Goal: Task Accomplishment & Management: Manage account settings

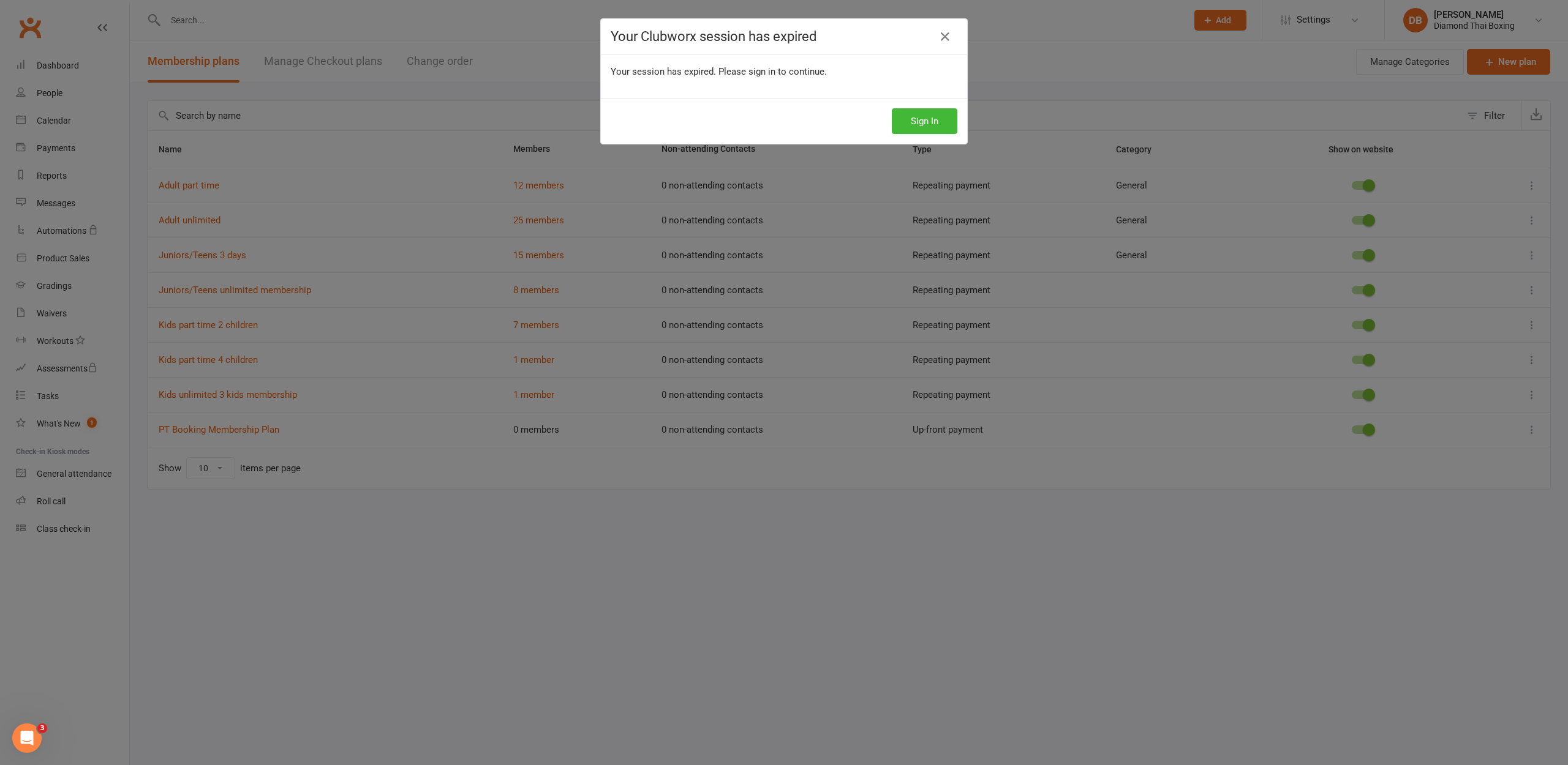
drag, startPoint x: 948, startPoint y: 34, endPoint x: 968, endPoint y: 57, distance: 30.5
click at [949, 34] on icon at bounding box center [944, 36] width 15 height 15
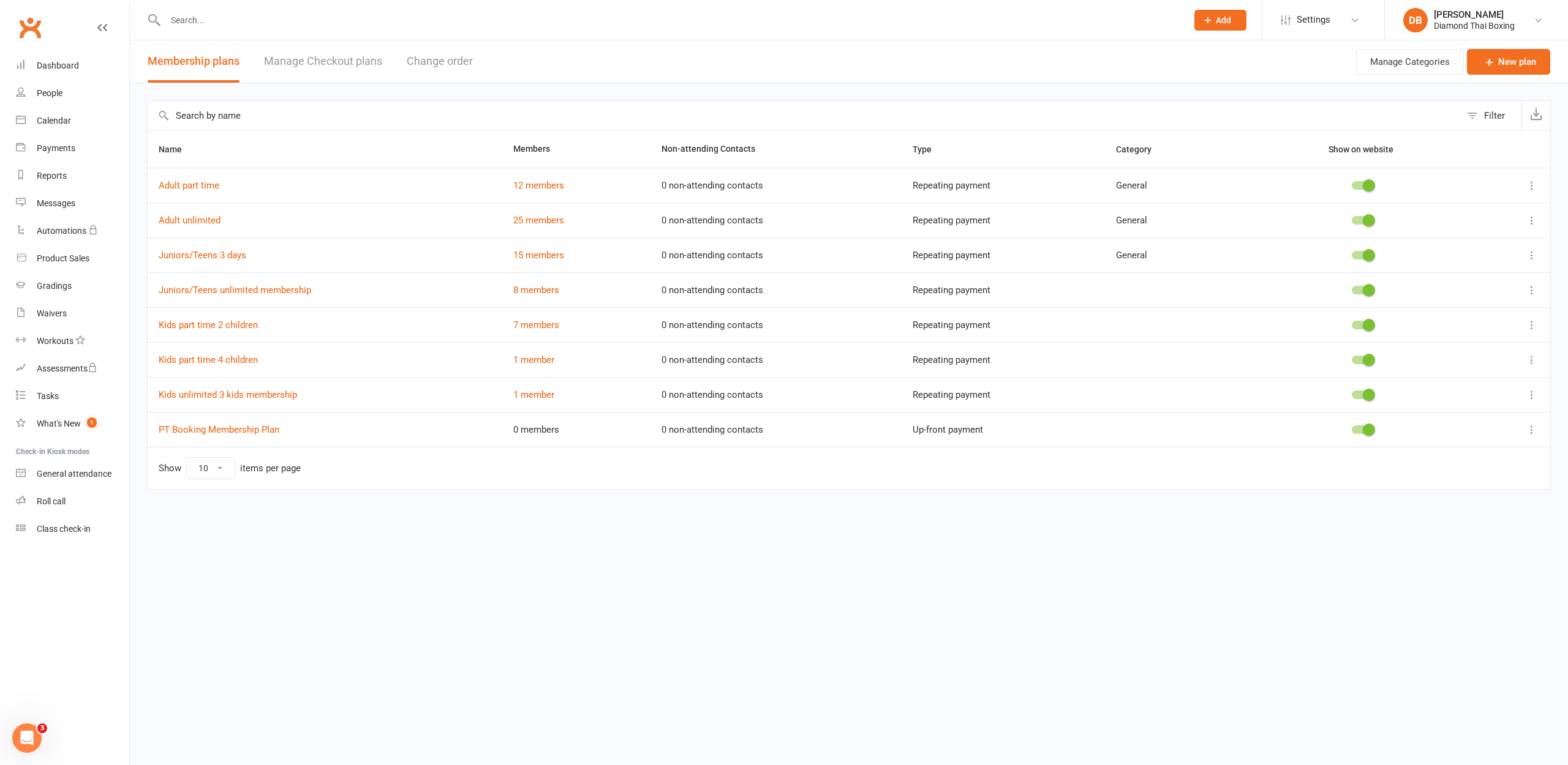
click at [1366, 327] on span at bounding box center [1369, 325] width 13 height 13
click at [1351, 323] on input "checkbox" at bounding box center [1351, 323] width 0 height 0
click at [1358, 395] on div at bounding box center [1362, 394] width 20 height 9
click at [1351, 393] on input "checkbox" at bounding box center [1351, 393] width 0 height 0
click at [1364, 361] on span at bounding box center [1369, 360] width 13 height 13
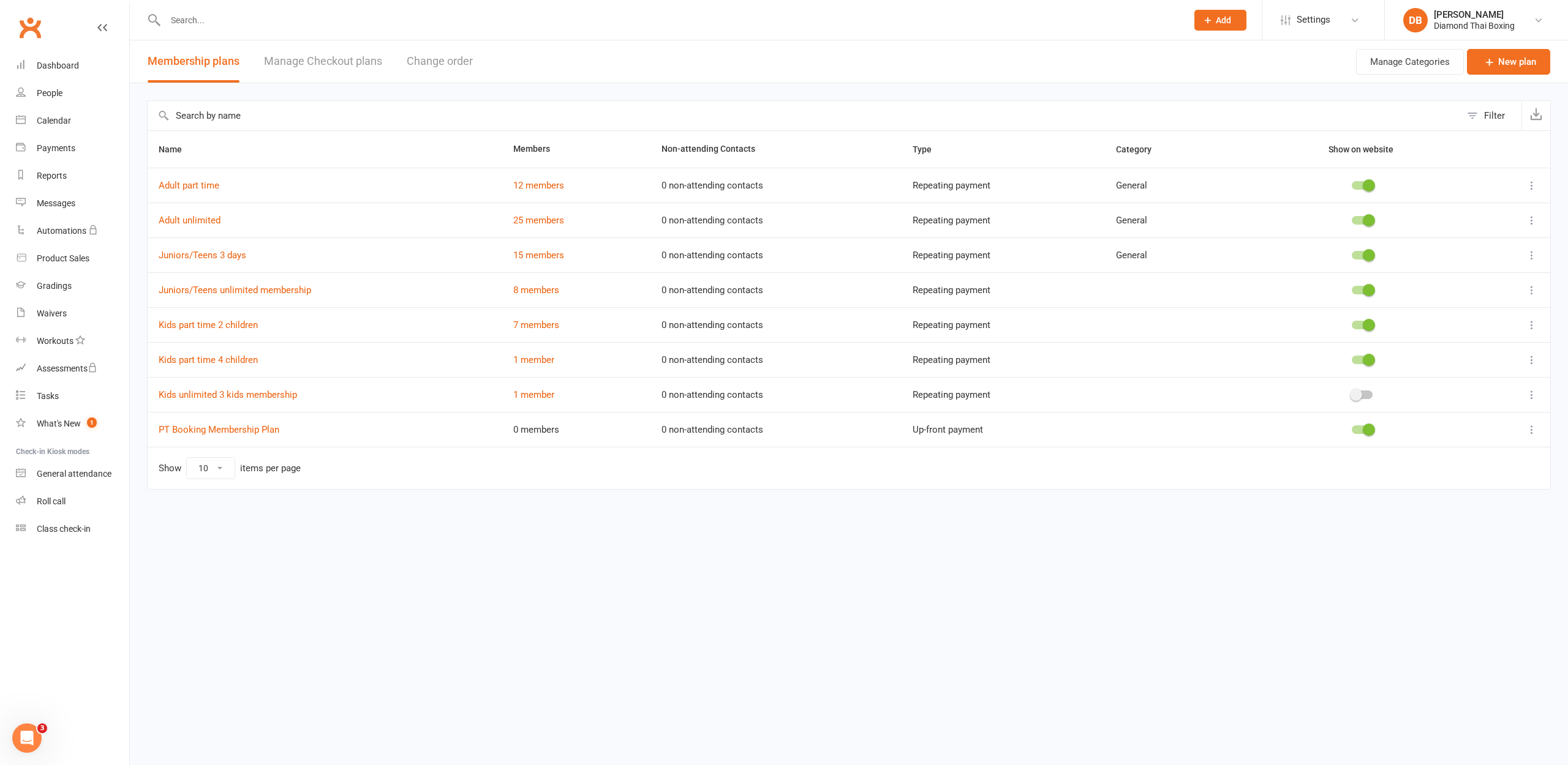
click at [1351, 358] on input "checkbox" at bounding box center [1351, 358] width 0 height 0
click at [1364, 327] on span at bounding box center [1369, 325] width 13 height 13
click at [1351, 323] on input "checkbox" at bounding box center [1351, 323] width 0 height 0
click at [1534, 257] on icon at bounding box center [1532, 255] width 13 height 13
click at [1488, 280] on link "Edit" at bounding box center [1477, 279] width 121 height 24
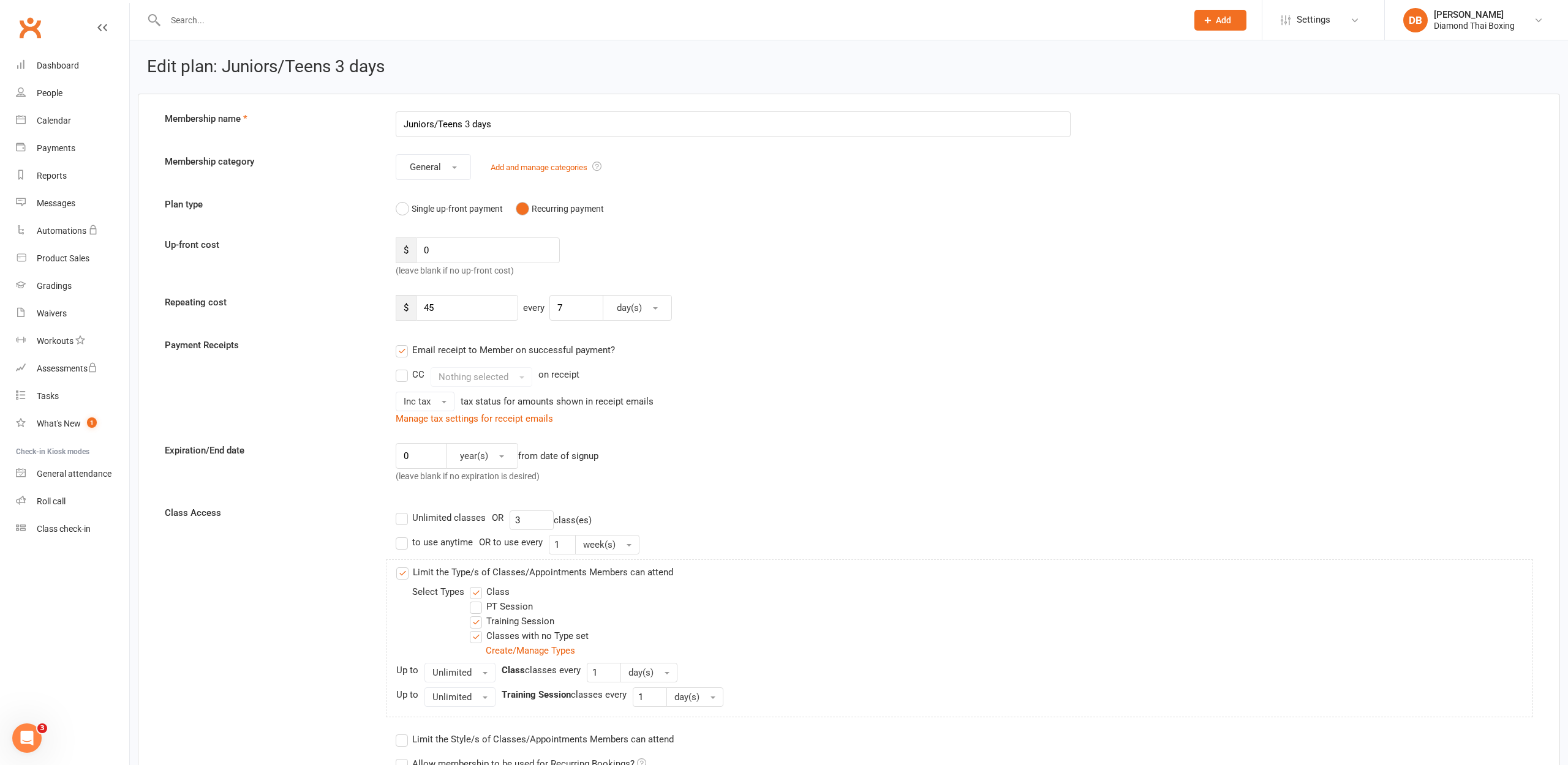
drag, startPoint x: 438, startPoint y: 122, endPoint x: 382, endPoint y: 124, distance: 56.0
click at [382, 124] on div "Membership name Juniors/Teens 3 days" at bounding box center [849, 124] width 1386 height 26
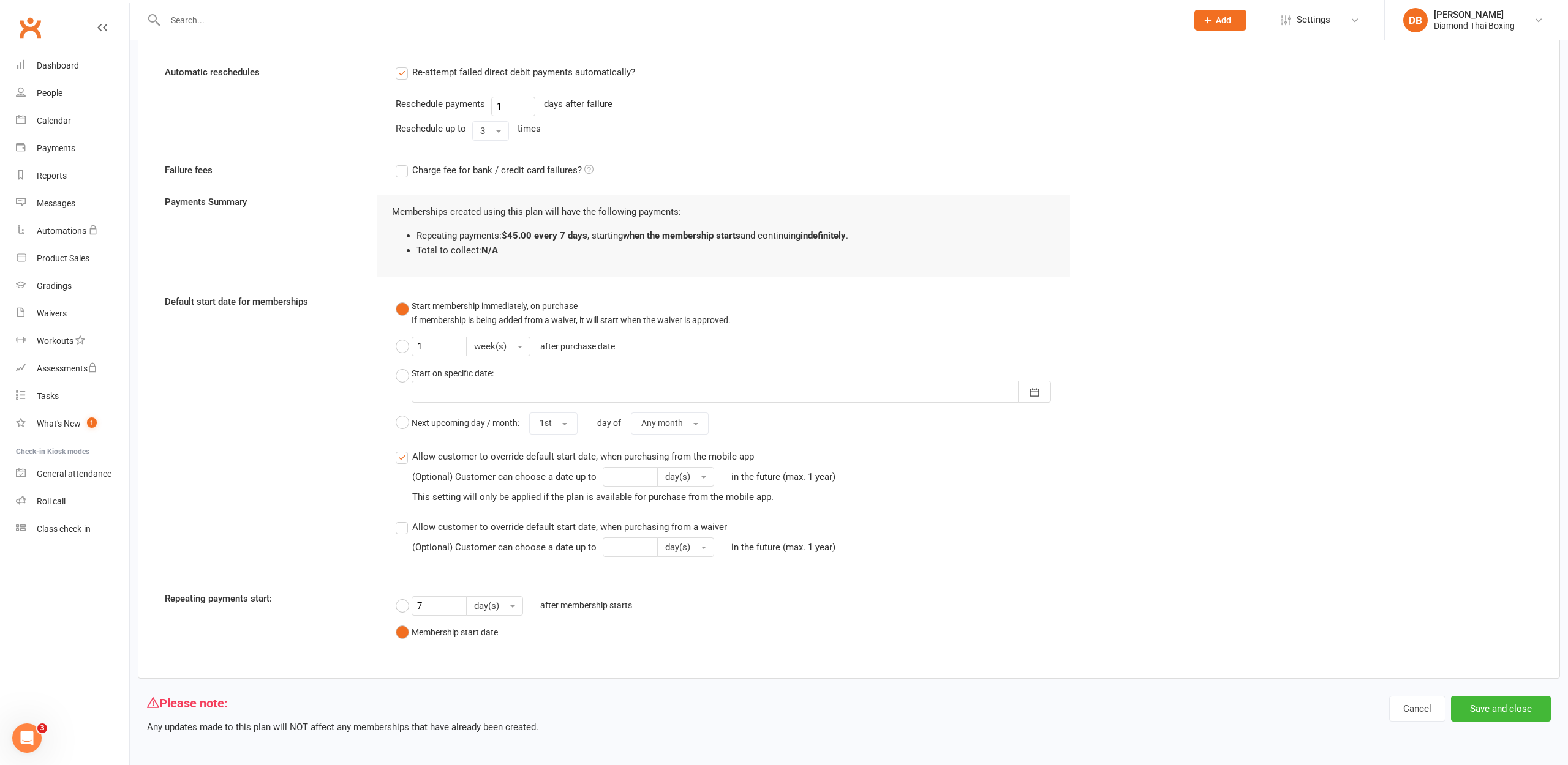
scroll to position [988, 0]
type input "Teens 3 days"
click at [1506, 706] on button "Save and close" at bounding box center [1500, 710] width 100 height 26
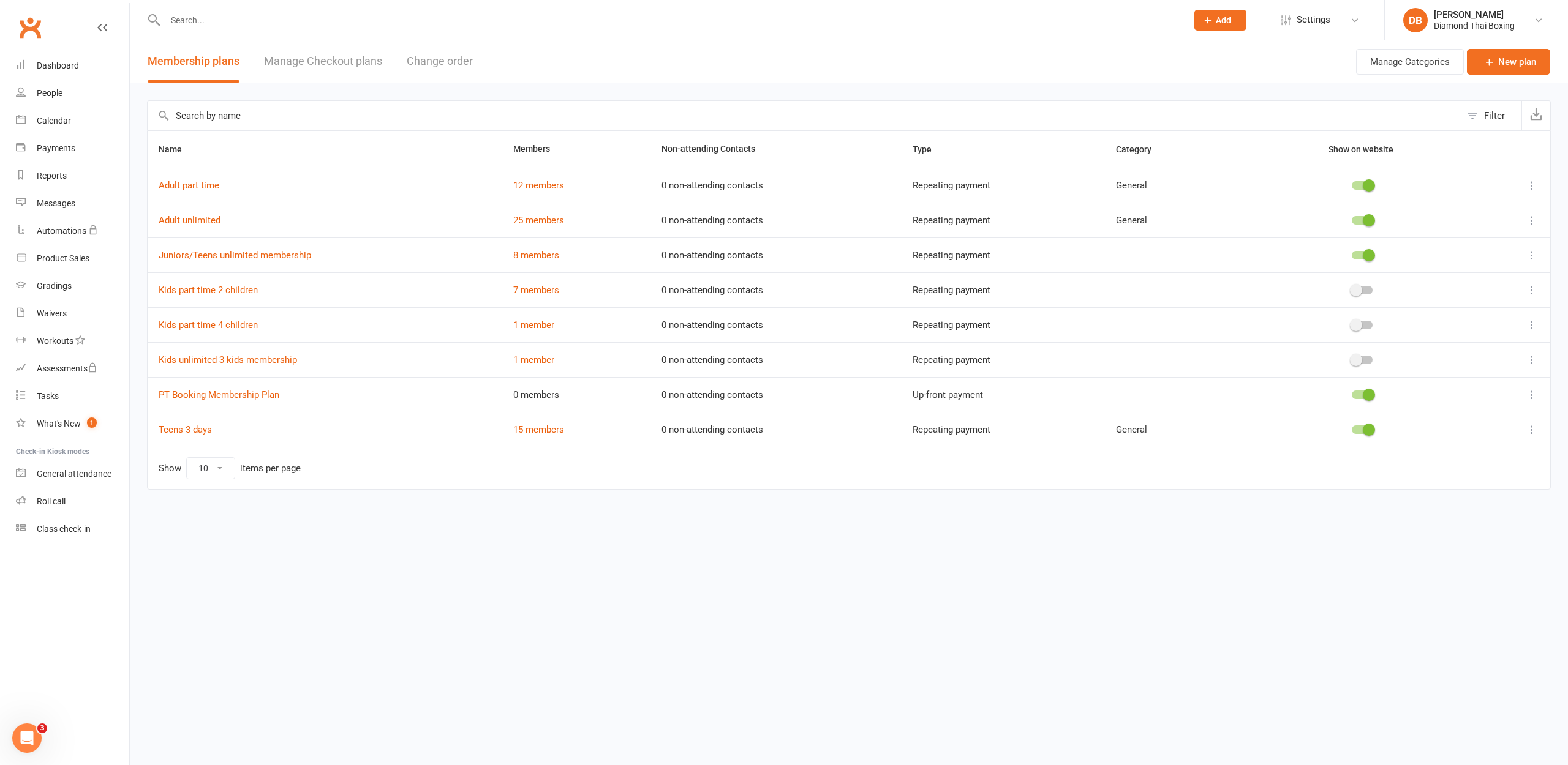
click at [1535, 186] on icon at bounding box center [1532, 186] width 13 height 13
click at [1460, 205] on link "Edit" at bounding box center [1477, 209] width 121 height 24
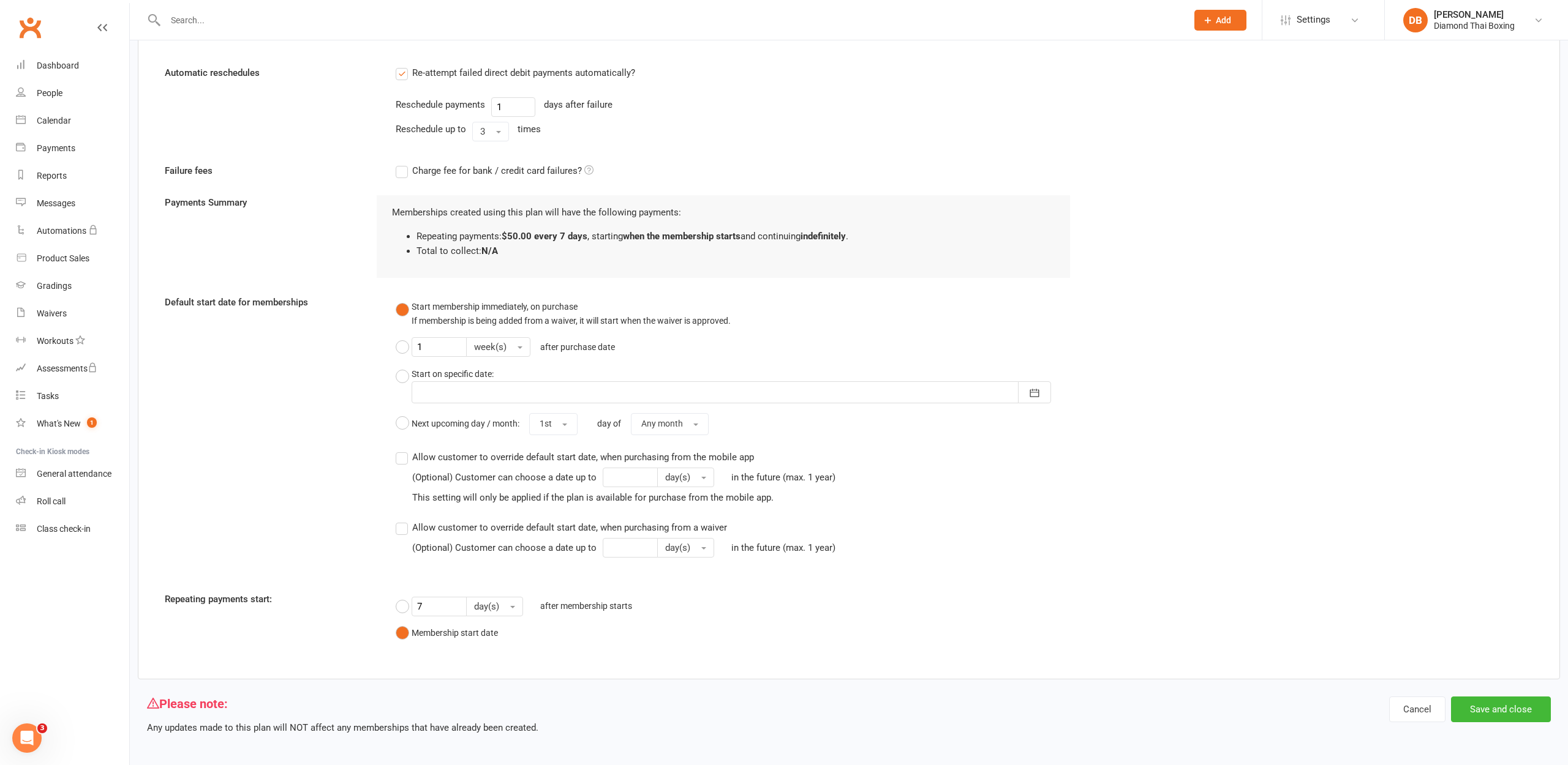
scroll to position [988, 0]
type input "Adult 3 days"
click at [1511, 697] on button "Save and close" at bounding box center [1500, 710] width 100 height 26
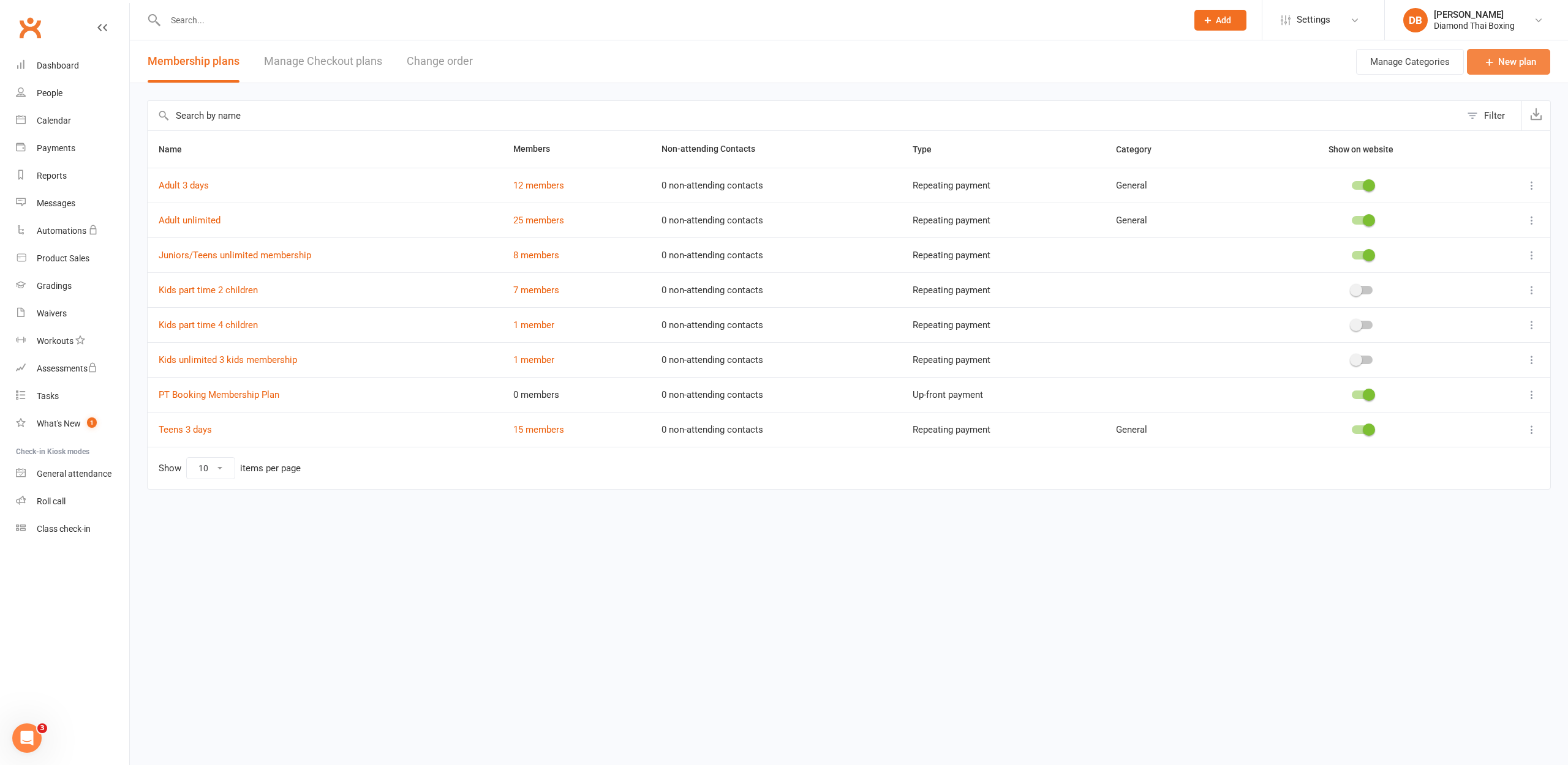
click at [1507, 65] on link "New plan" at bounding box center [1508, 61] width 83 height 26
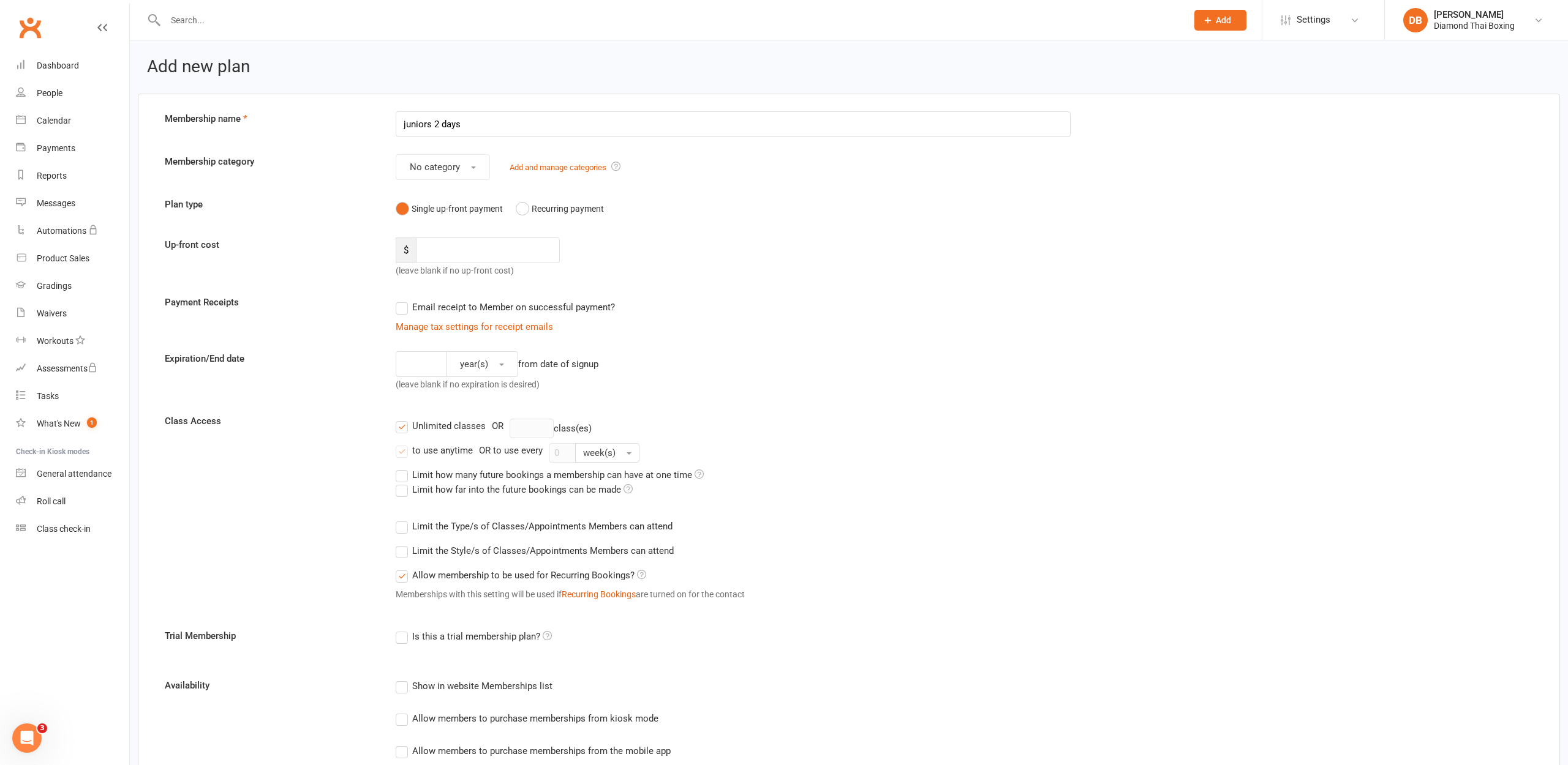
type input "juniors 2 days"
click at [504, 238] on input "number" at bounding box center [487, 250] width 144 height 26
type input "35"
click at [479, 171] on button "No category" at bounding box center [443, 167] width 95 height 26
click at [465, 222] on link "General" at bounding box center [457, 220] width 121 height 24
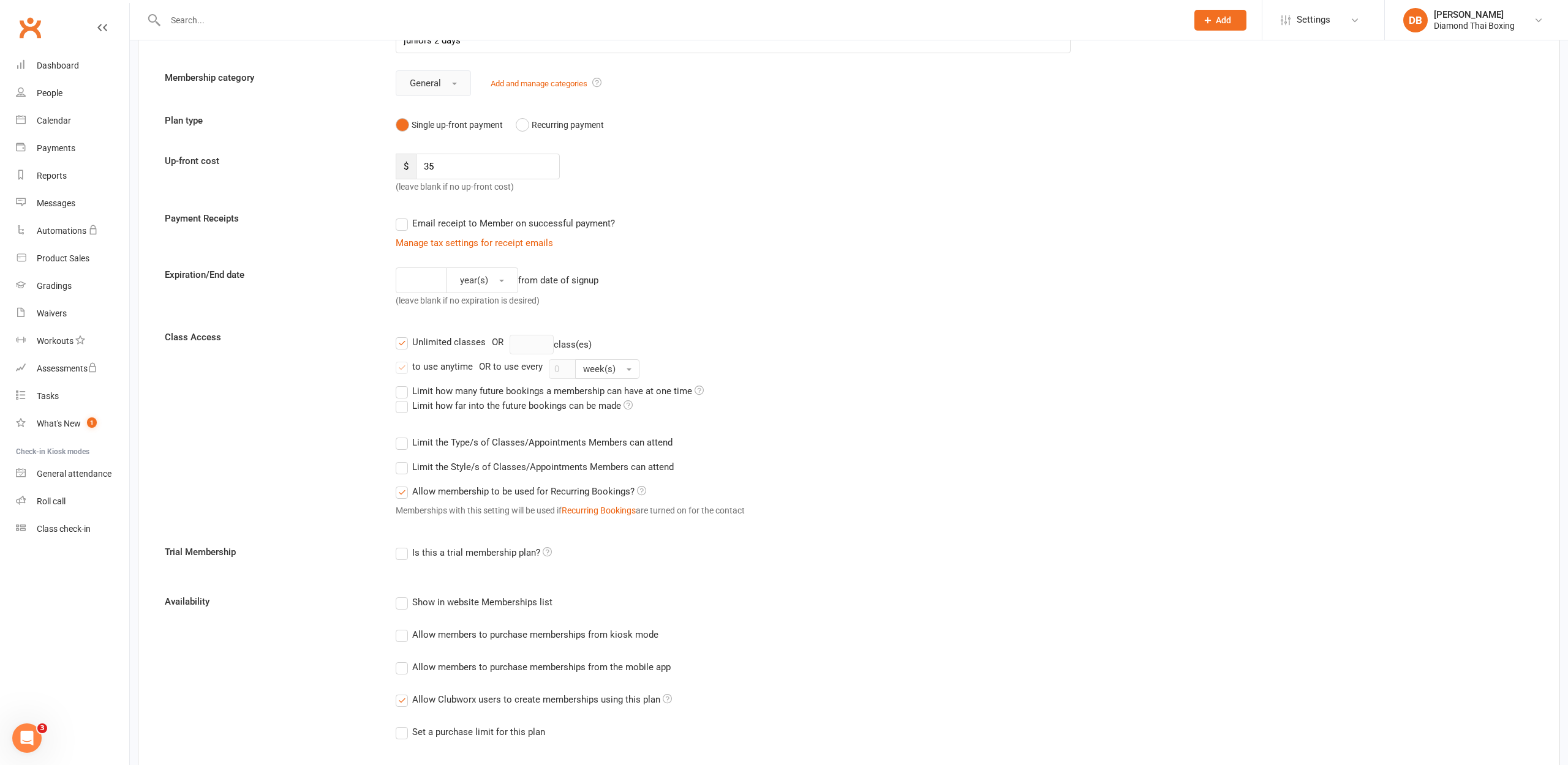
scroll to position [89, 0]
click at [406, 340] on label "Unlimited classes" at bounding box center [440, 337] width 90 height 15
click at [403, 330] on input "Unlimited classes" at bounding box center [399, 330] width 8 height 0
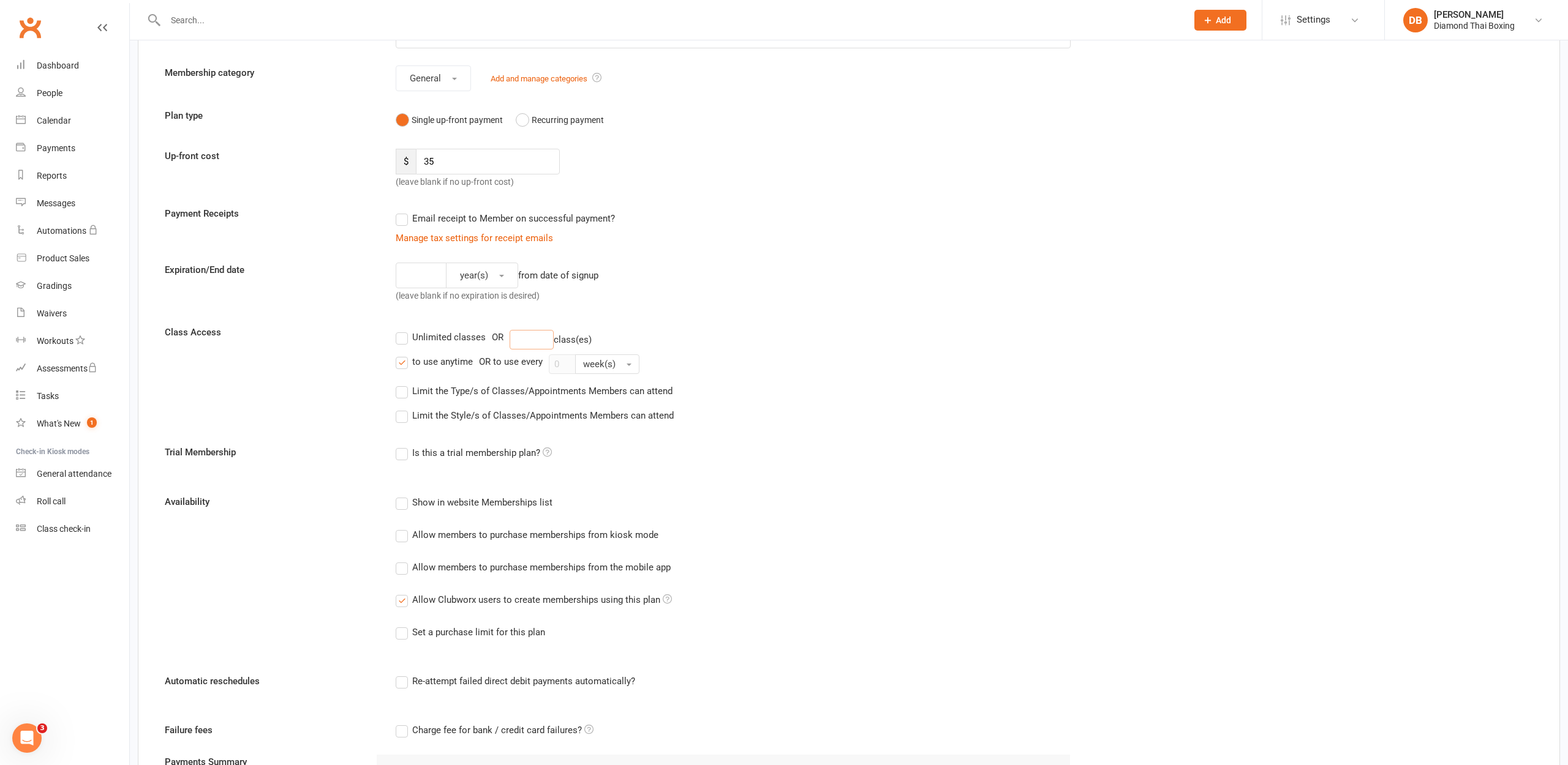
click at [521, 338] on input "number" at bounding box center [532, 339] width 44 height 20
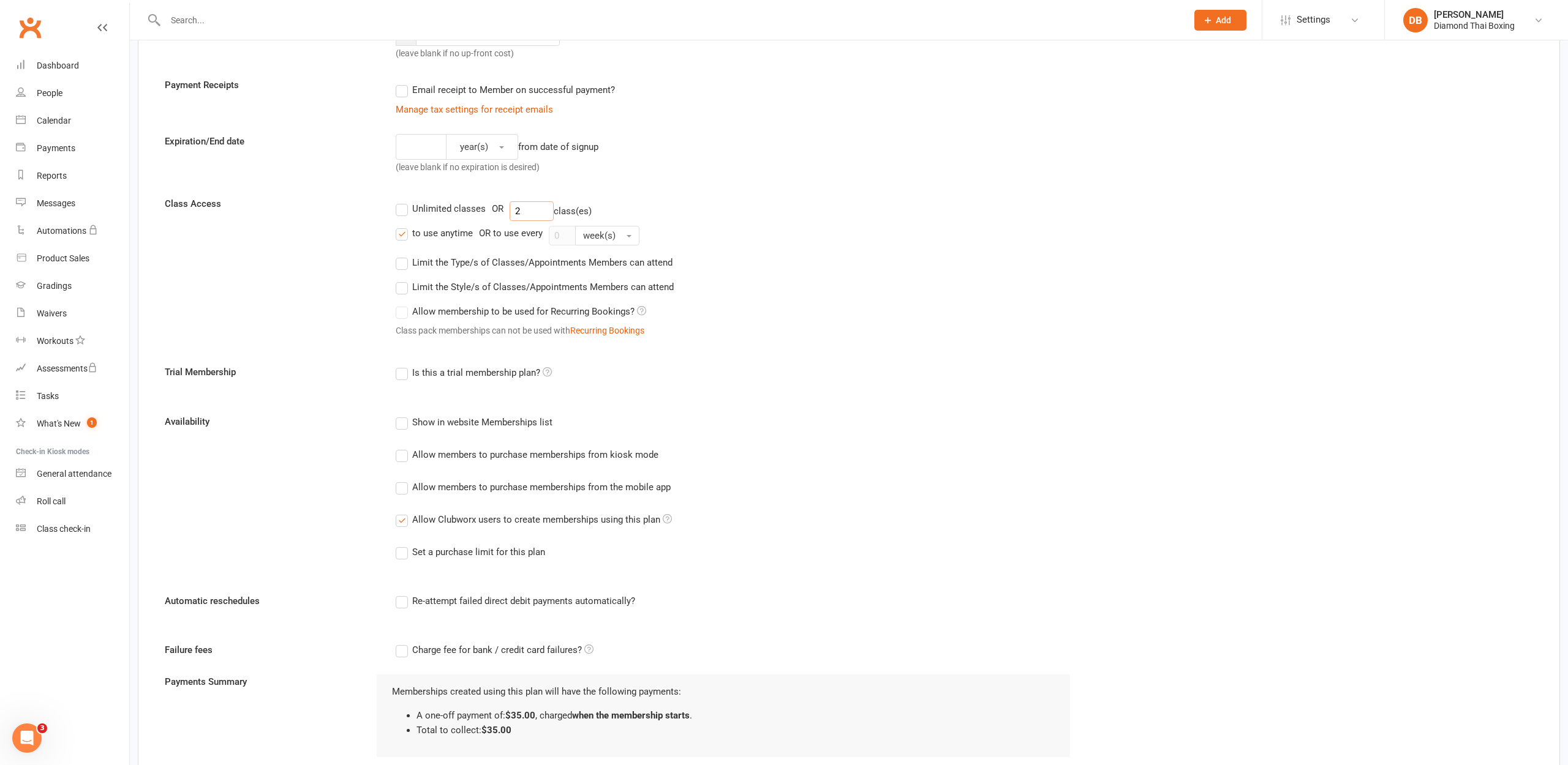
scroll to position [219, 0]
type input "2"
click at [411, 424] on label "Show in website Memberships list" at bounding box center [473, 421] width 157 height 15
click at [403, 414] on input "Show in website Memberships list" at bounding box center [399, 414] width 8 height 0
click at [411, 450] on label "Allow members to purchase memberships from kiosk mode" at bounding box center [527, 453] width 263 height 15
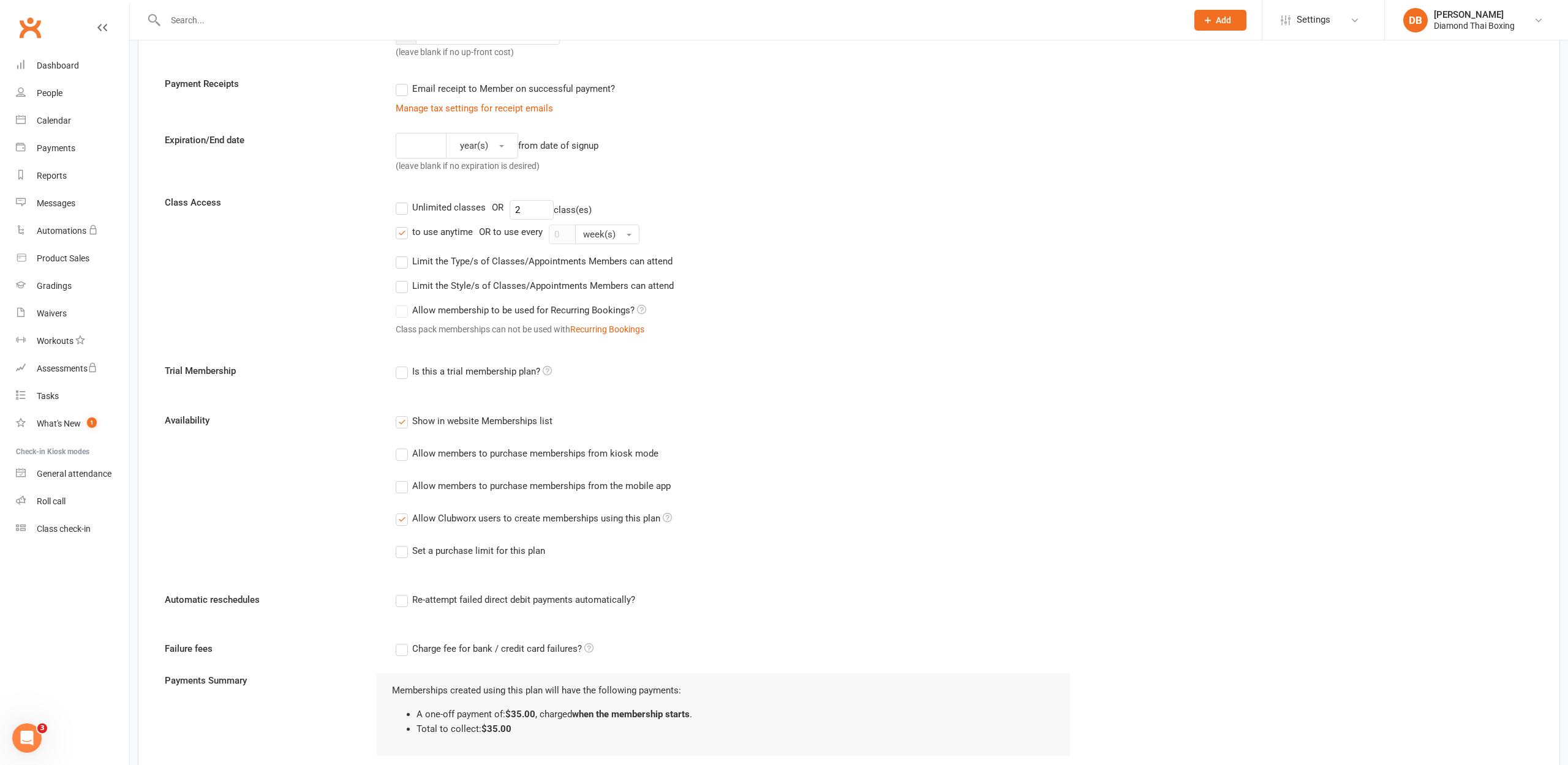
click at [403, 446] on input "Allow members to purchase memberships from kiosk mode" at bounding box center [399, 446] width 8 height 0
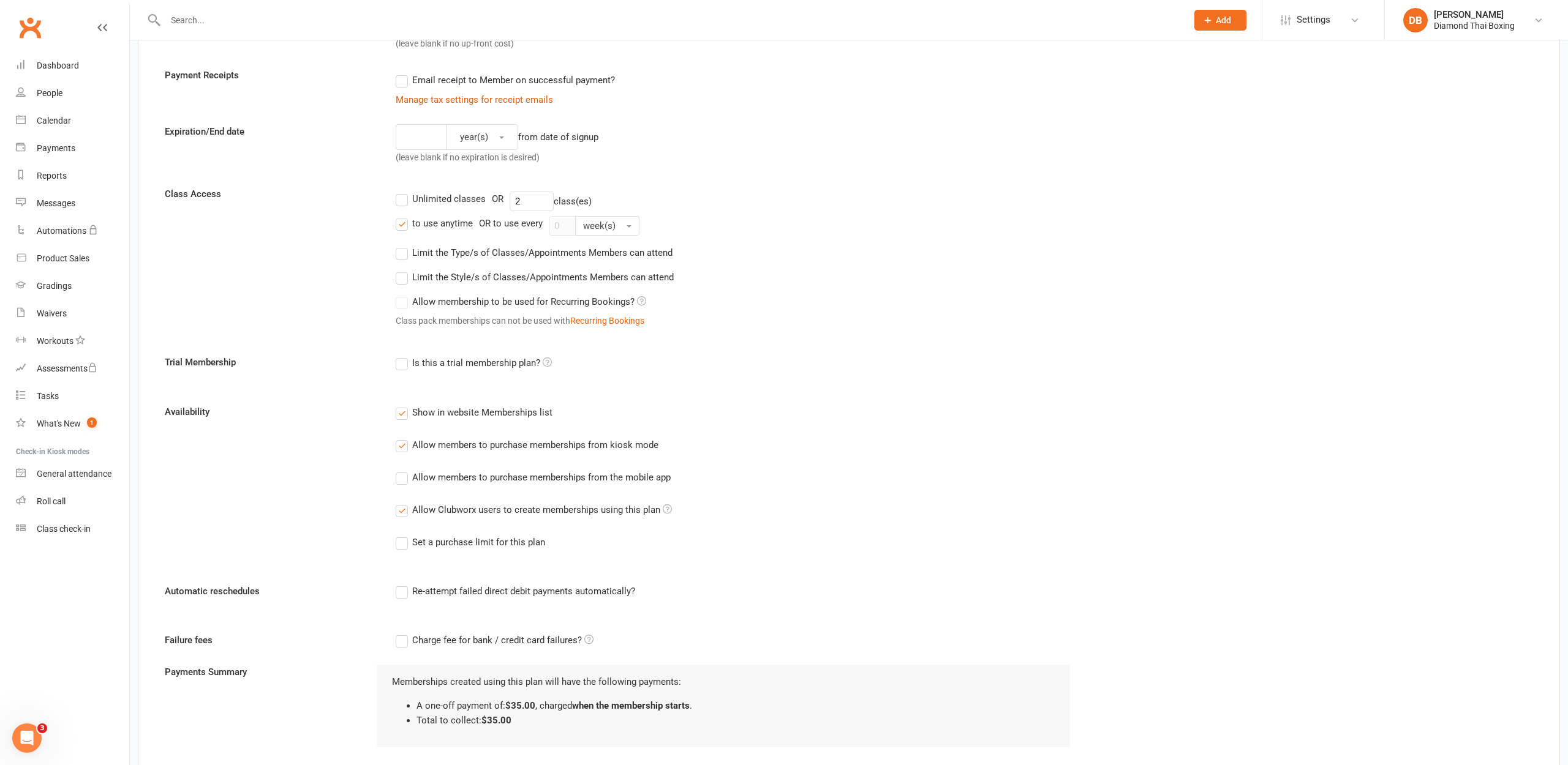
scroll to position [231, 0]
click at [404, 471] on label "Allow members to purchase memberships from the mobile app" at bounding box center [532, 473] width 275 height 15
click at [403, 466] on input "Allow members to purchase memberships from the mobile app" at bounding box center [399, 466] width 8 height 0
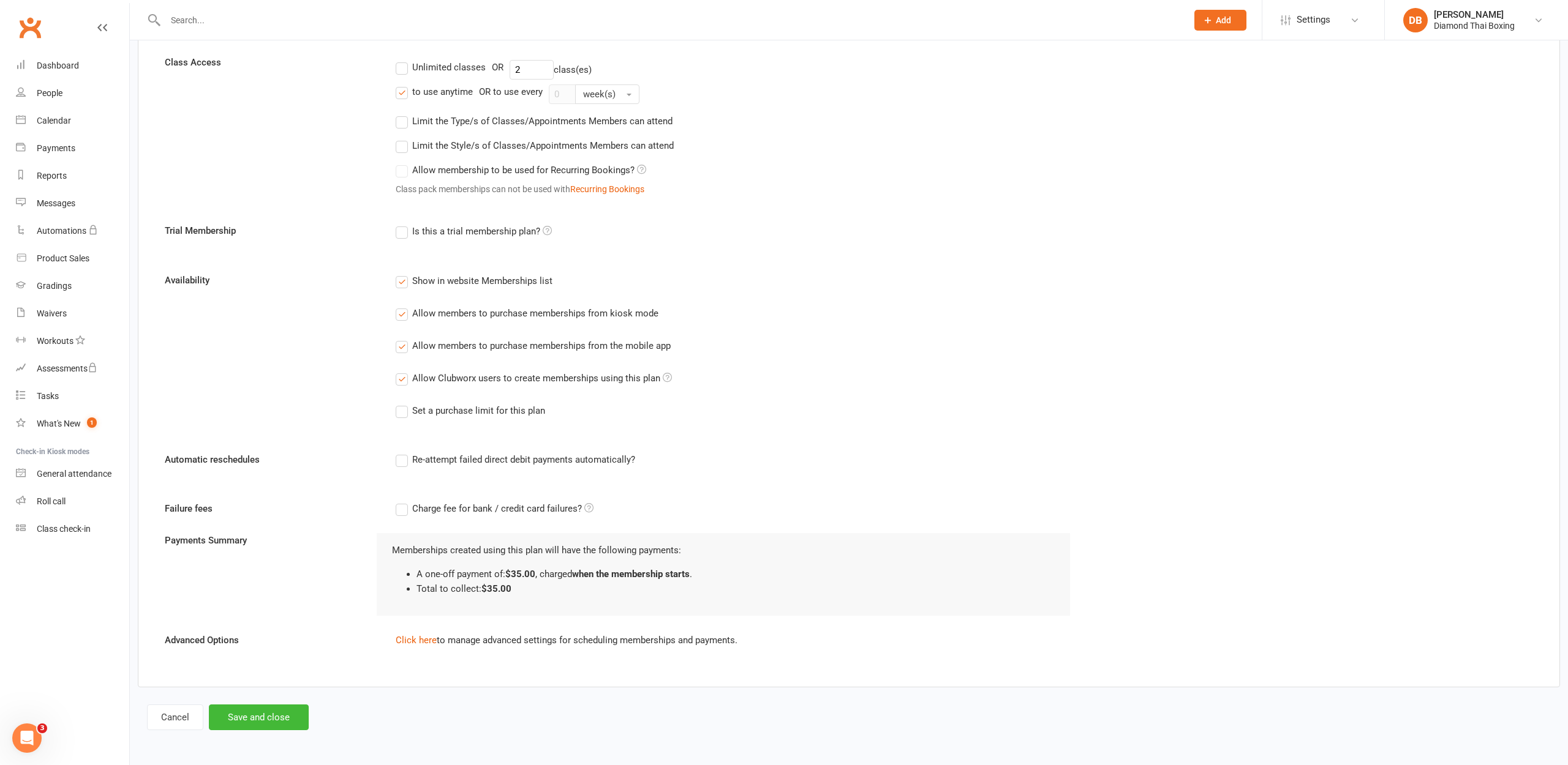
scroll to position [368, 0]
click at [257, 704] on button "Save and close" at bounding box center [258, 717] width 100 height 26
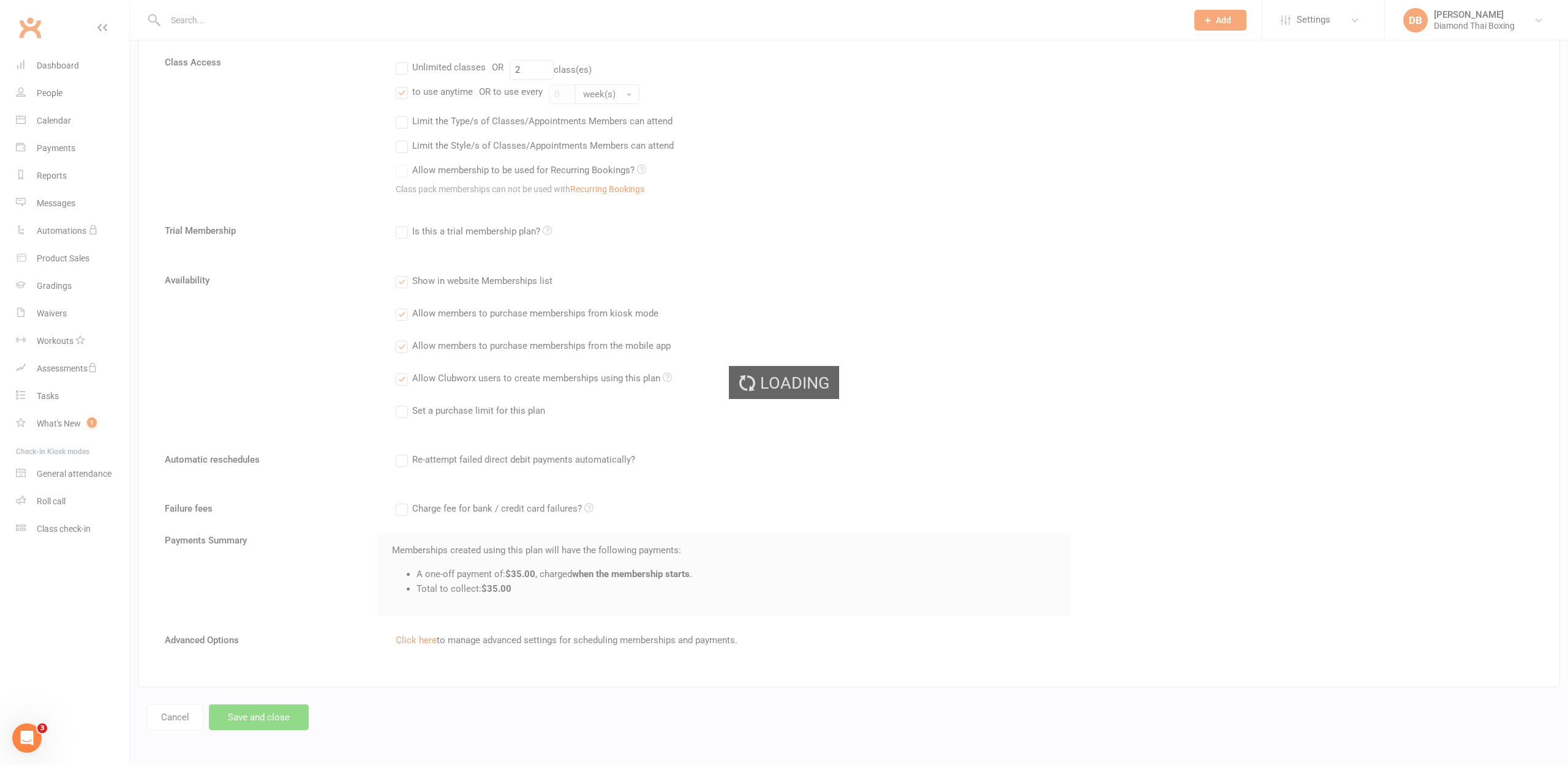
scroll to position [368, 0]
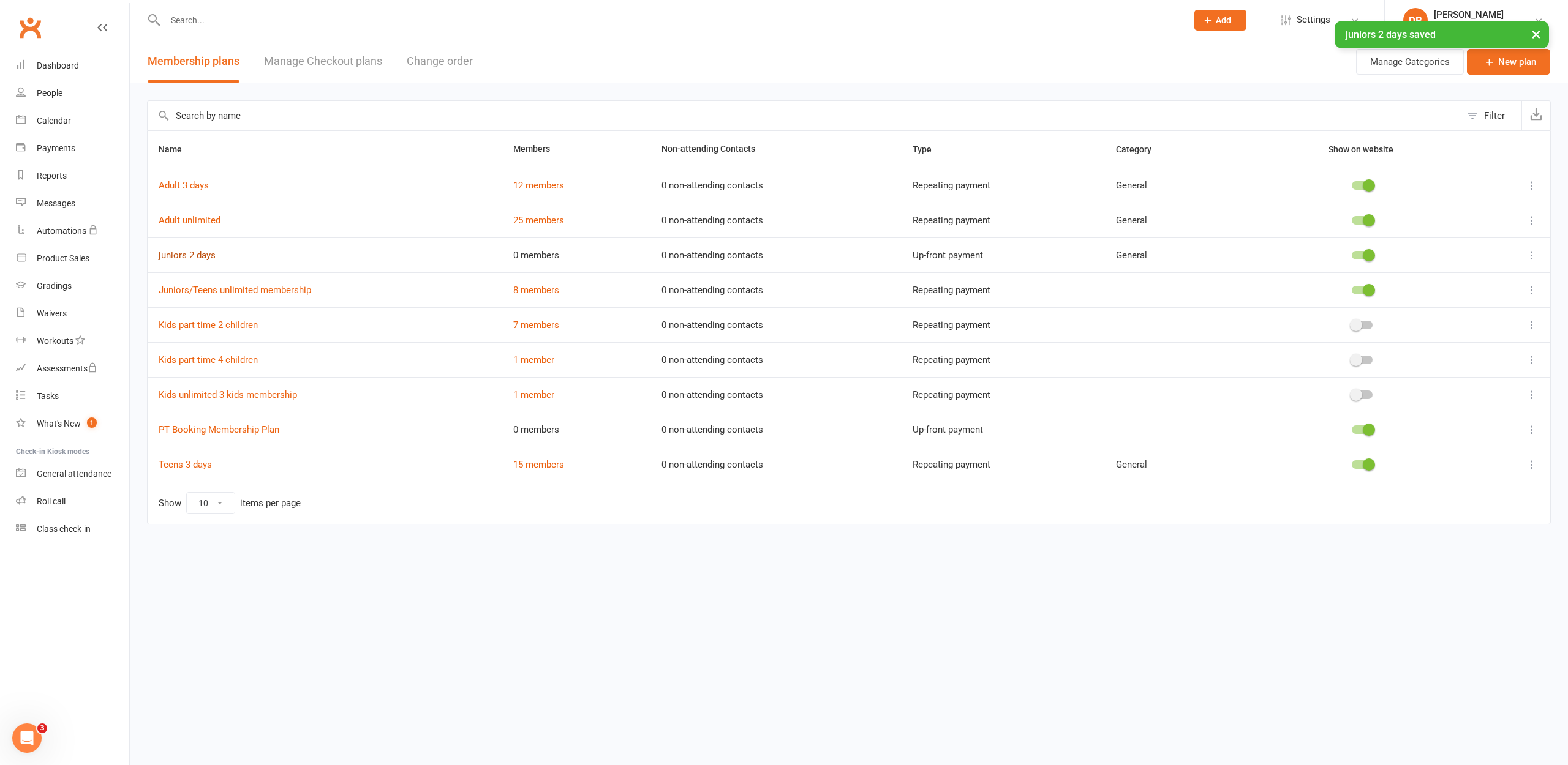
click at [198, 256] on link "juniors 2 days" at bounding box center [187, 255] width 57 height 11
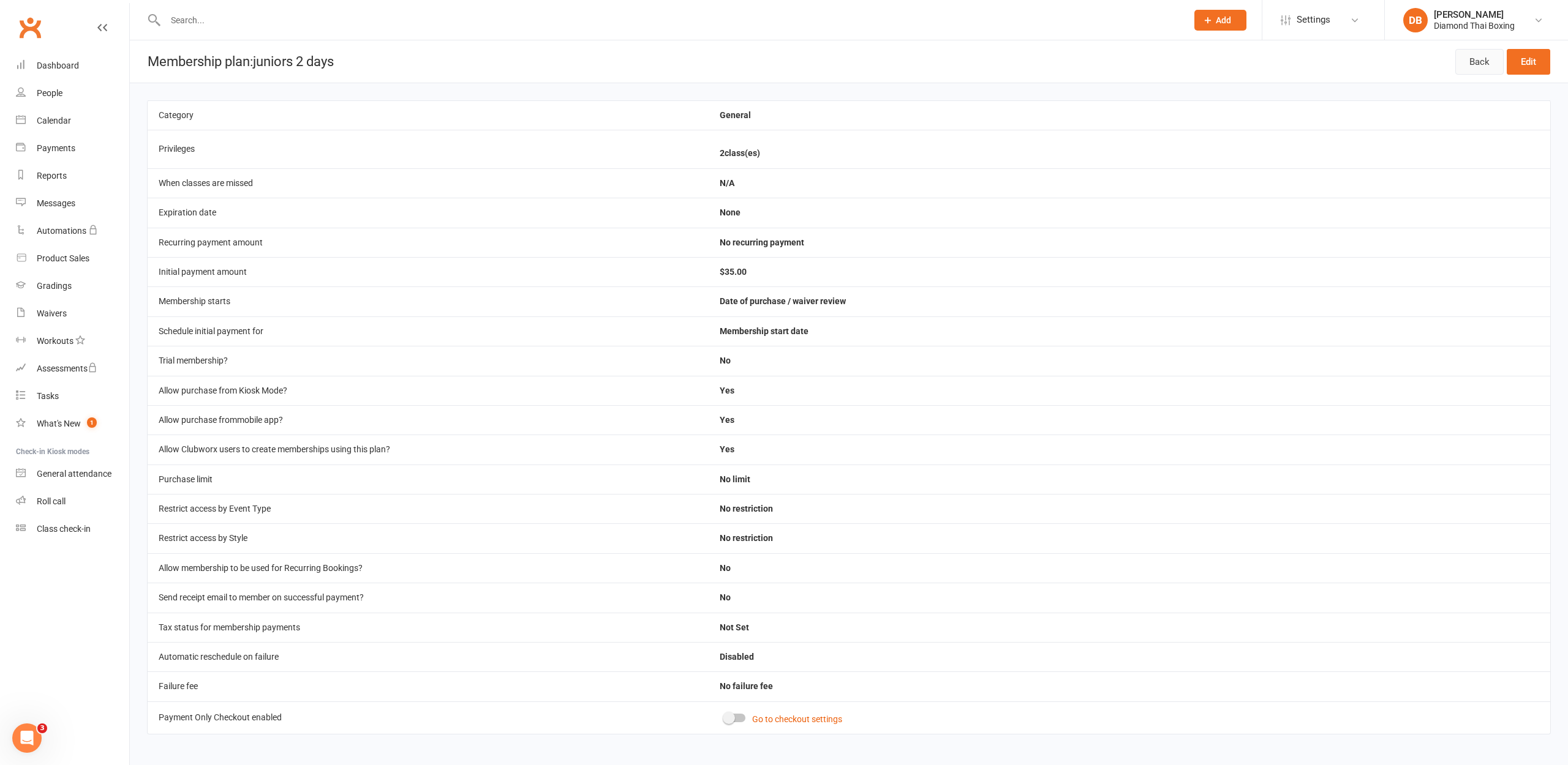
click at [1480, 63] on link "Back" at bounding box center [1479, 61] width 48 height 26
